Goal: Find specific page/section: Find specific page/section

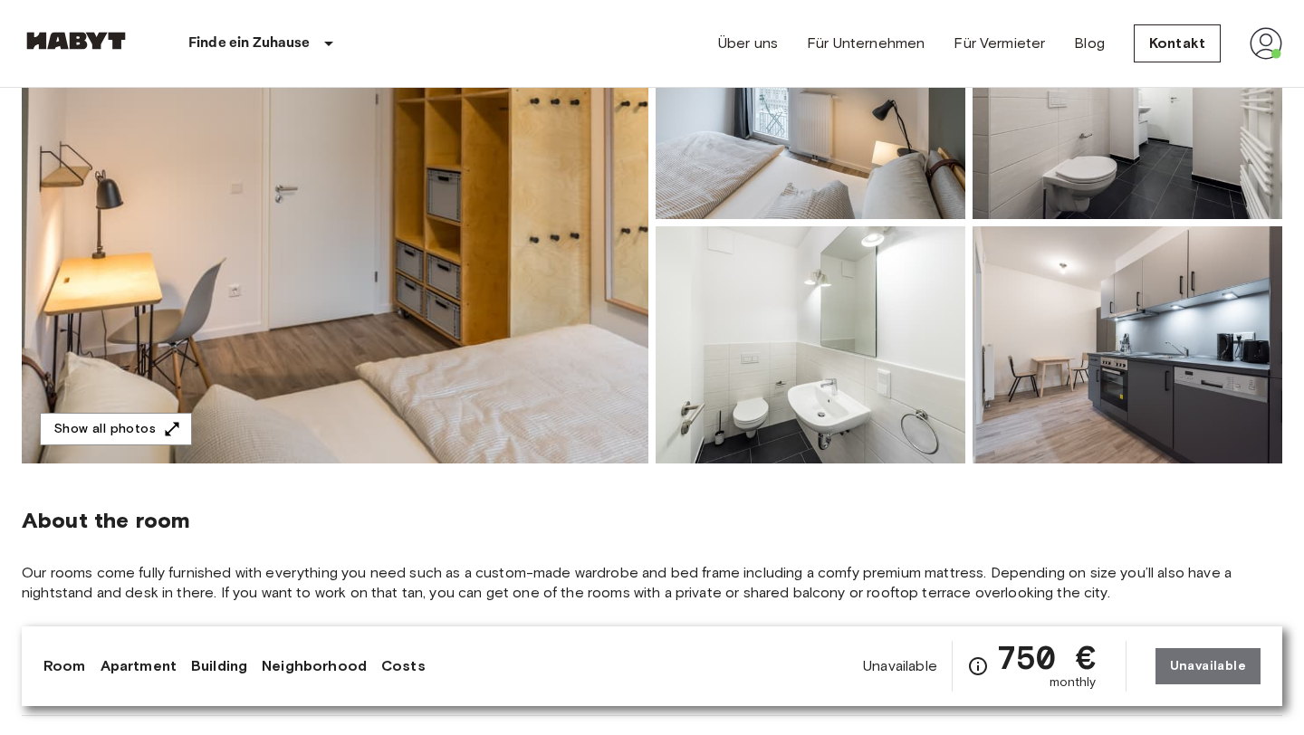
click at [160, 447] on img at bounding box center [335, 223] width 627 height 482
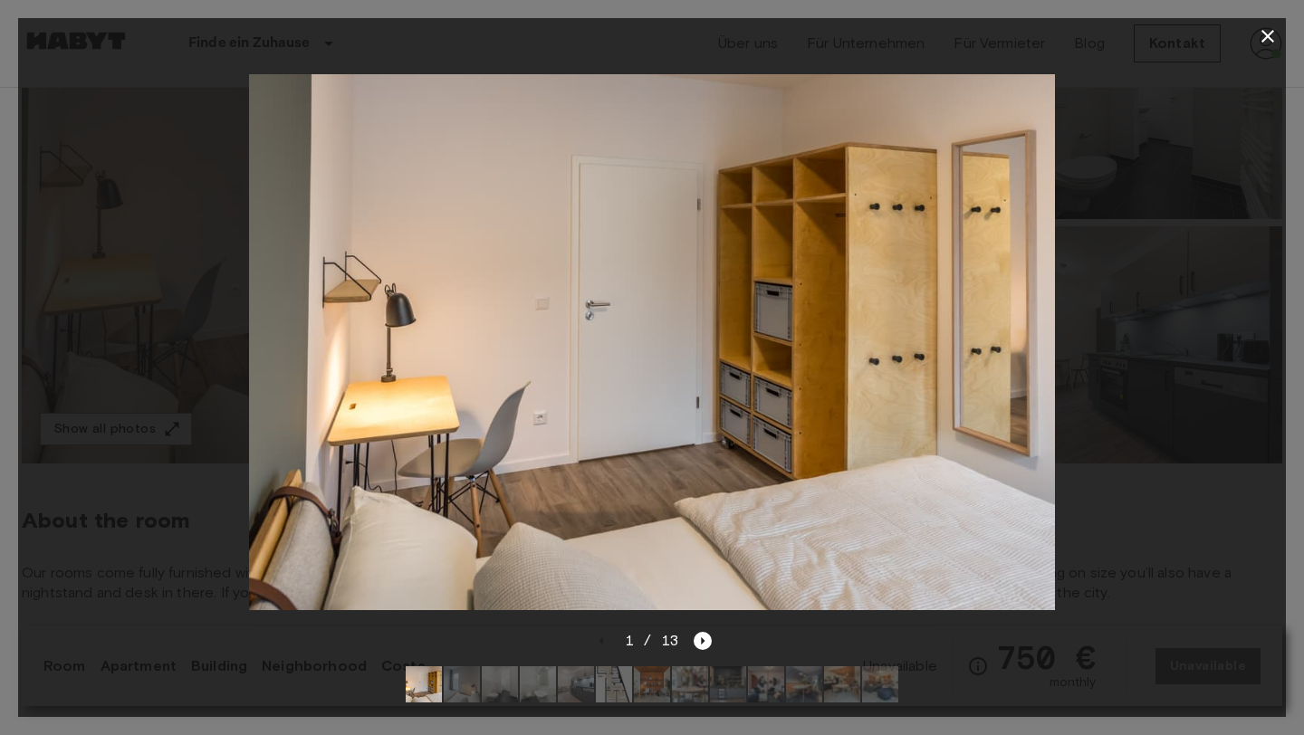
click at [1271, 41] on icon "button" at bounding box center [1268, 36] width 22 height 22
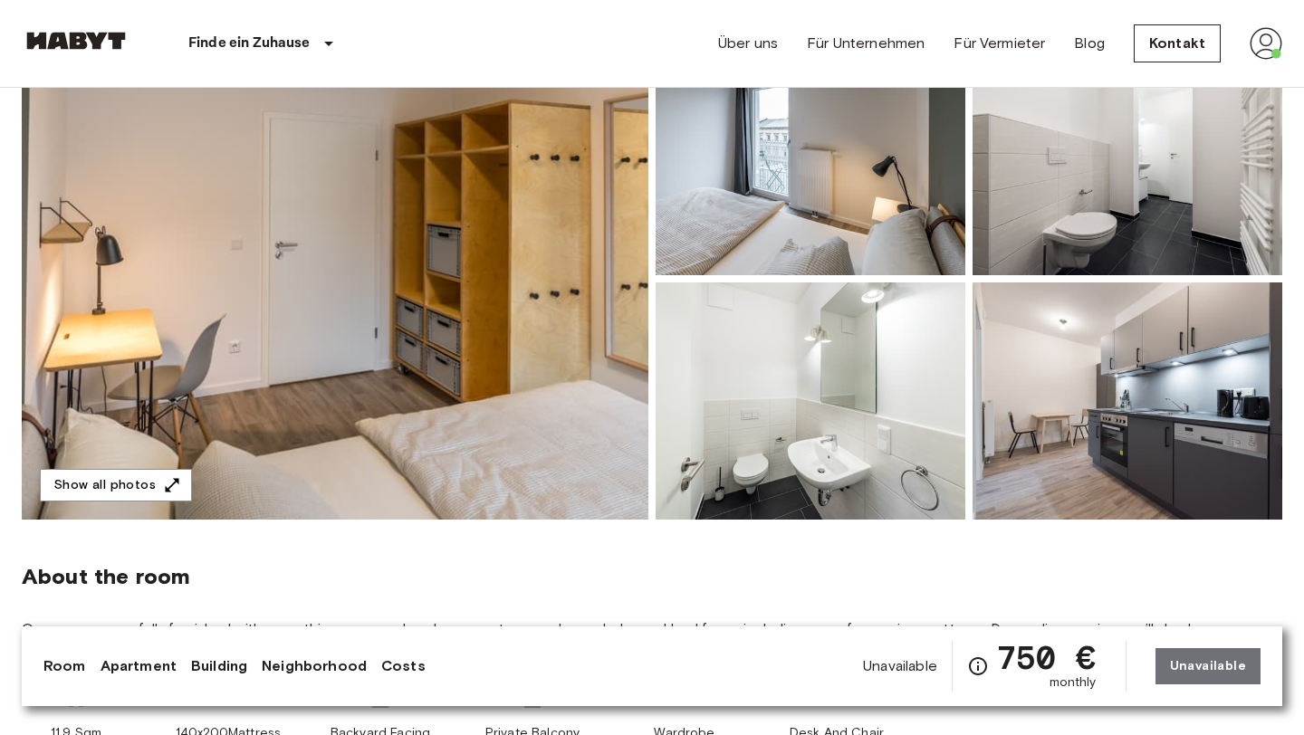
scroll to position [124, 0]
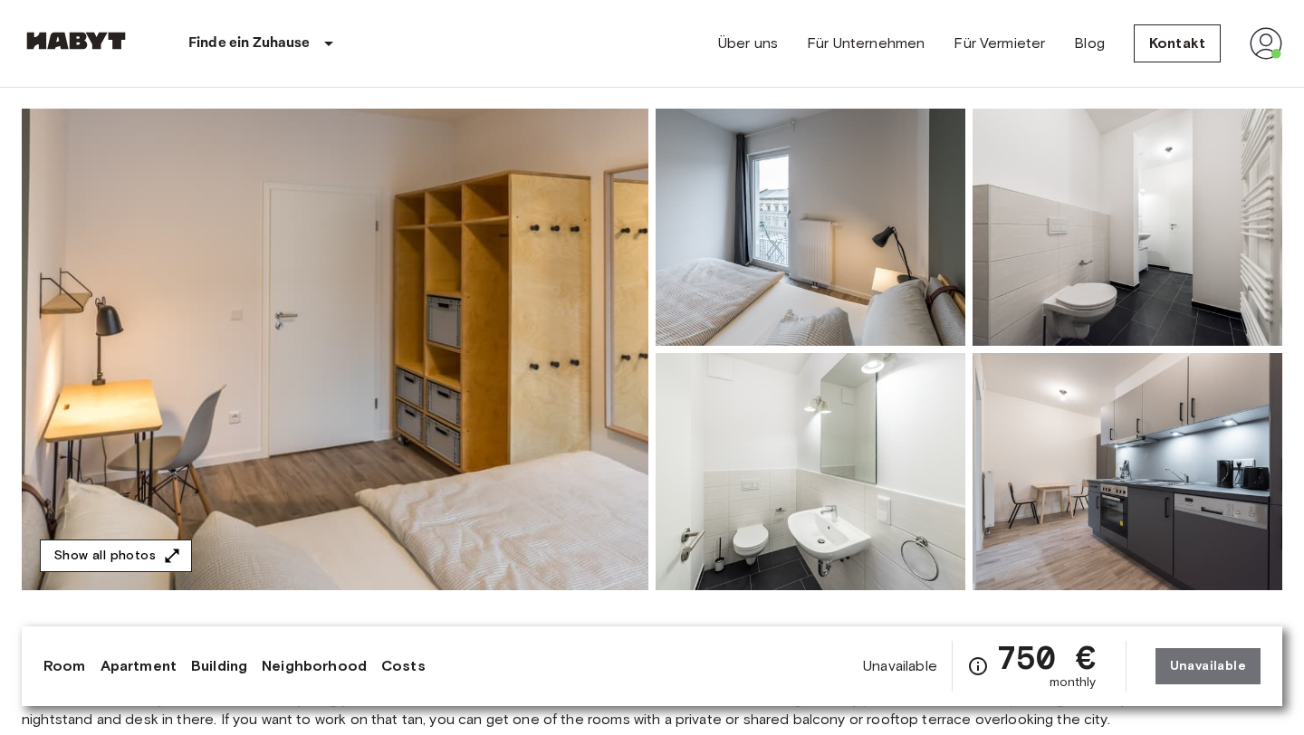
click at [166, 569] on button "Show all photos" at bounding box center [116, 556] width 152 height 33
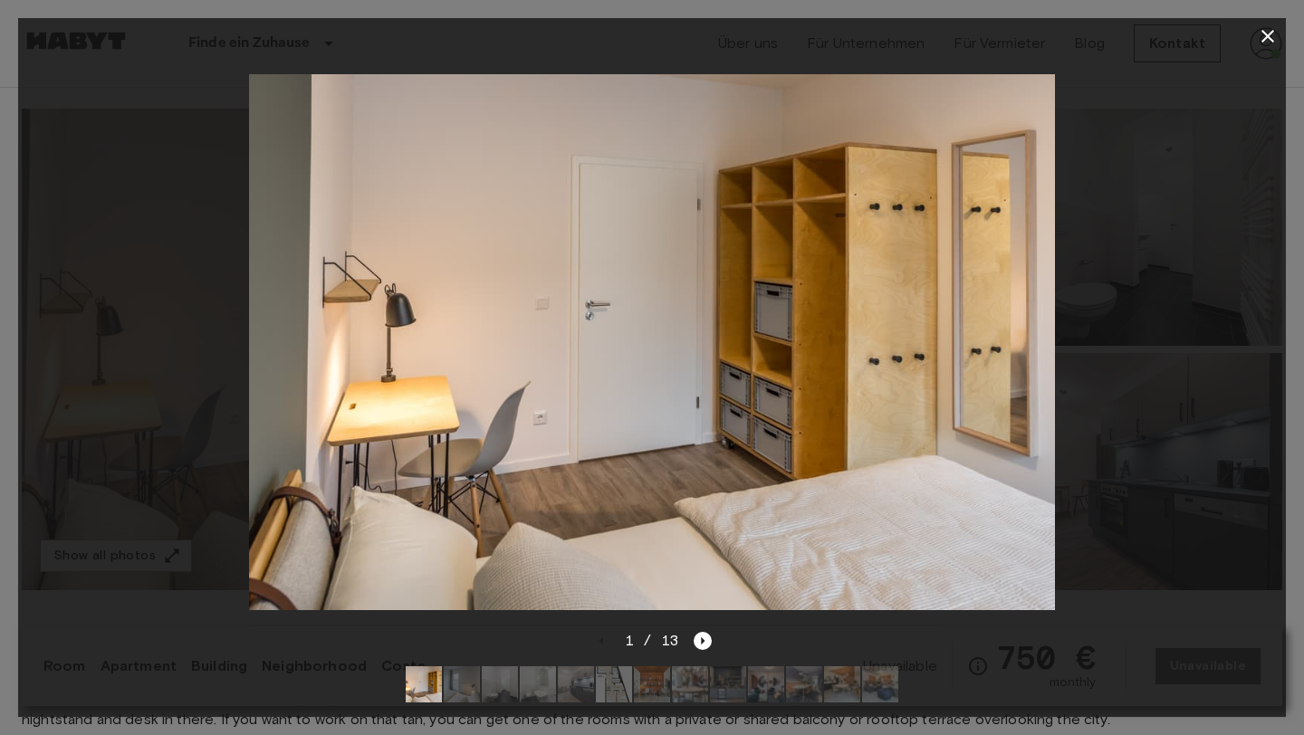
click at [610, 681] on img at bounding box center [614, 684] width 36 height 36
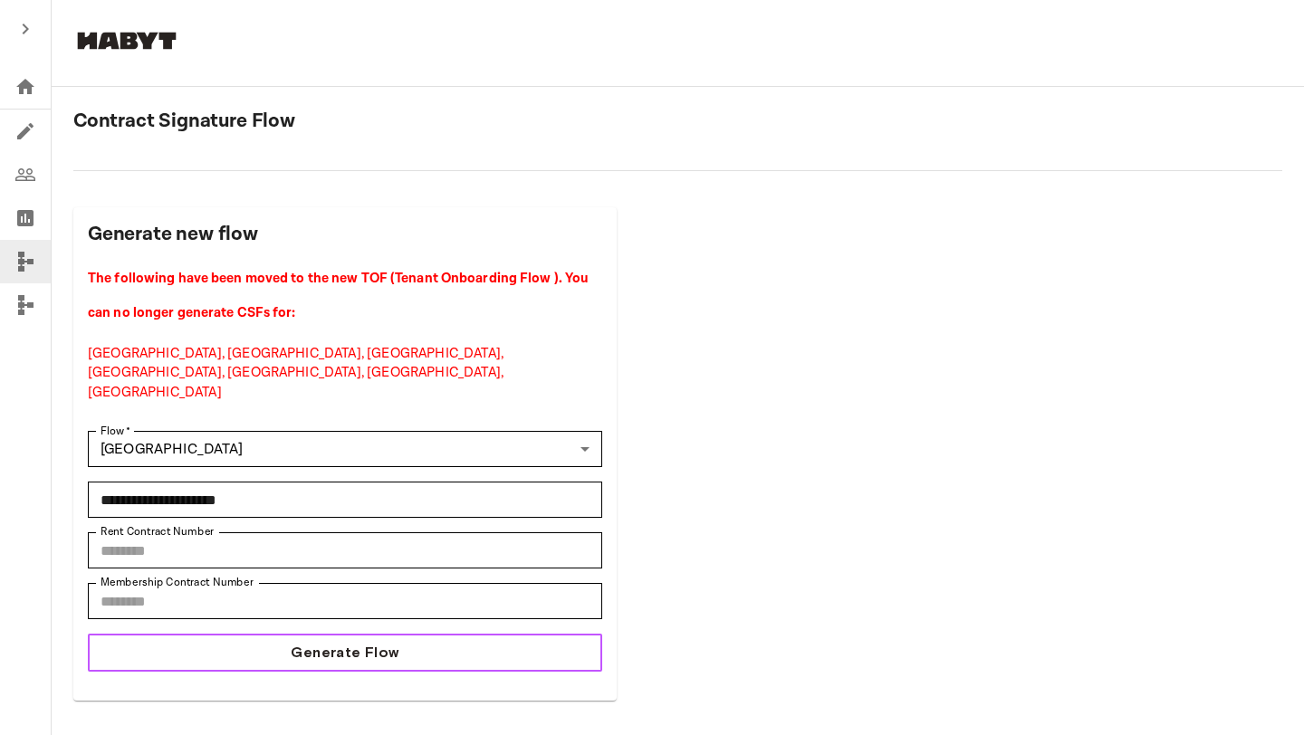
click at [429, 634] on button "Generate Flow" at bounding box center [345, 653] width 514 height 38
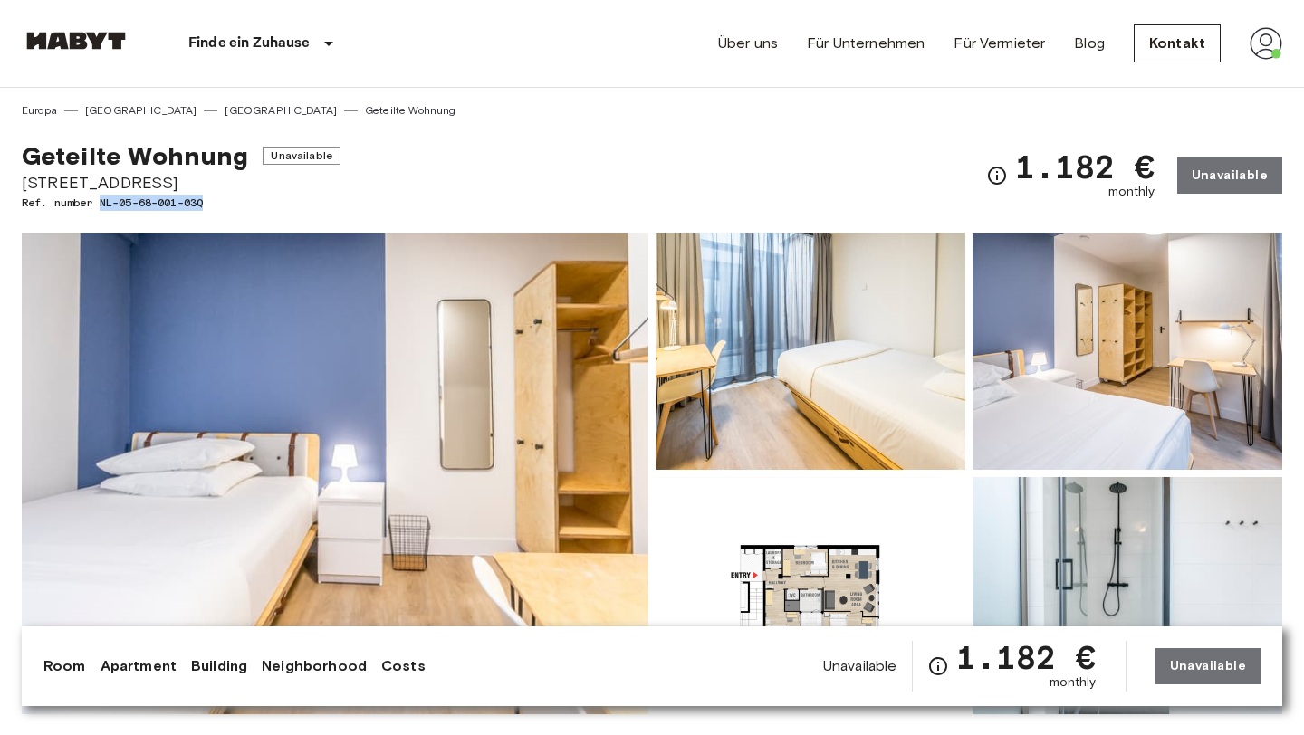
drag, startPoint x: 102, startPoint y: 203, endPoint x: 224, endPoint y: 209, distance: 121.5
click at [224, 209] on span "Ref. number NL-05-68-001-03Q" at bounding box center [181, 203] width 319 height 16
copy span "NL-05-68-001-03Q"
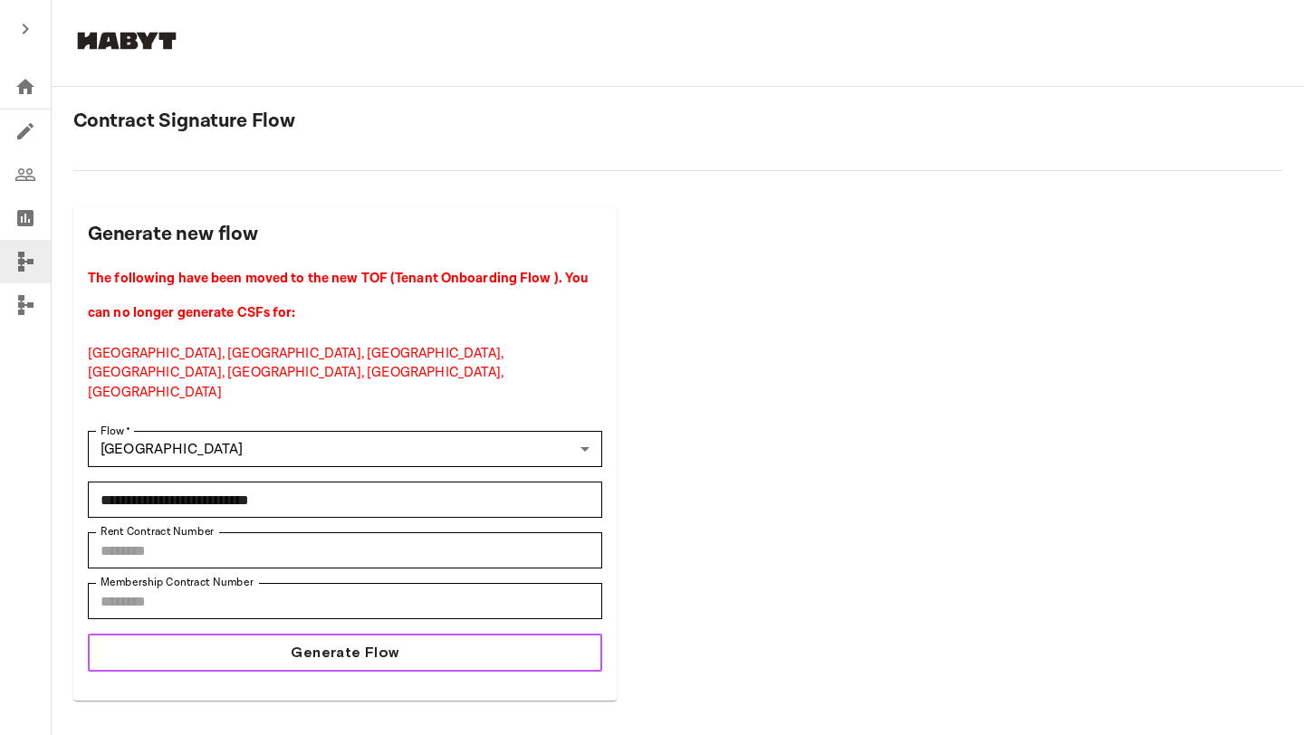
click at [454, 634] on button "Generate Flow" at bounding box center [345, 653] width 514 height 38
